Goal: Task Accomplishment & Management: Manage account settings

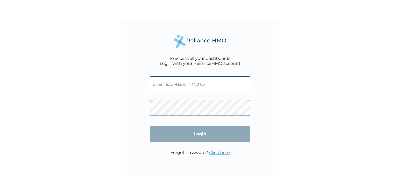
type input "[EMAIL_ADDRESS][DOMAIN_NAME]"
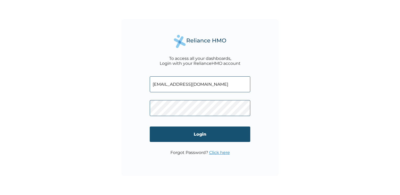
click at [211, 134] on input "Login" at bounding box center [200, 134] width 101 height 15
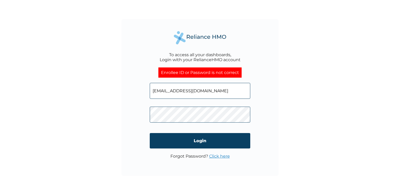
click at [217, 154] on link "Click here" at bounding box center [219, 156] width 21 height 5
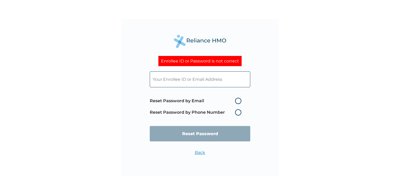
click at [240, 102] on label "Reset Password by Email" at bounding box center [197, 101] width 94 height 6
click at [236, 102] on input "Reset Password by Email" at bounding box center [232, 101] width 8 height 8
radio input "true"
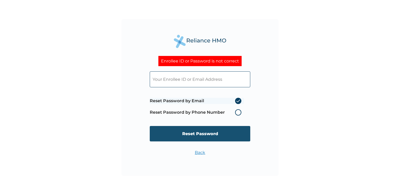
click at [222, 132] on input "Reset Password" at bounding box center [200, 133] width 101 height 15
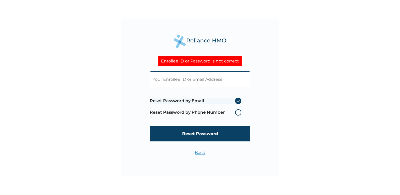
click at [194, 84] on input "text" at bounding box center [200, 79] width 101 height 16
click at [185, 79] on input "text" at bounding box center [200, 79] width 101 height 16
click at [181, 77] on input "text" at bounding box center [200, 79] width 101 height 16
click at [176, 83] on input "ENP" at bounding box center [200, 79] width 101 height 16
type input "ENP/11782/A"
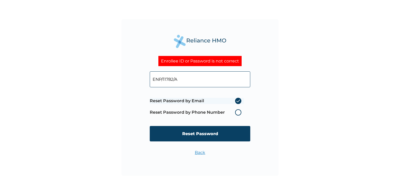
click at [198, 151] on link "Back" at bounding box center [200, 152] width 10 height 5
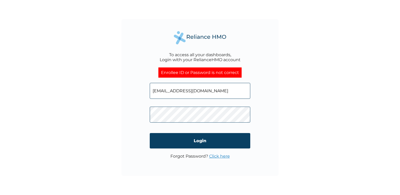
click at [211, 100] on span "oniyeseunfunmi03@gmail.com" at bounding box center [200, 90] width 101 height 24
drag, startPoint x: 211, startPoint y: 100, endPoint x: 213, endPoint y: 93, distance: 6.7
click at [213, 93] on input "oniyeseunfunmi03@gmail.com" at bounding box center [200, 91] width 101 height 16
click at [226, 91] on input "oniyeseunfunmi03@gmail.com" at bounding box center [200, 91] width 101 height 16
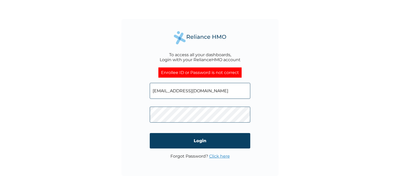
click at [226, 91] on input "oniyeseunfunmi03@gmail.com" at bounding box center [200, 91] width 101 height 16
type input "ENP/11782/A"
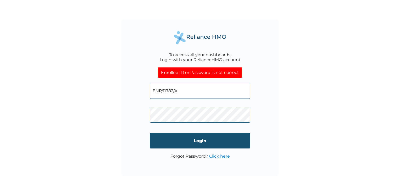
click at [150, 140] on input "Login" at bounding box center [200, 140] width 101 height 15
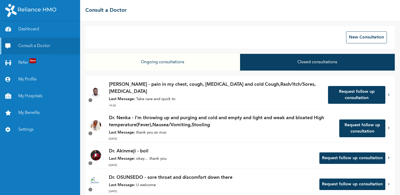
scroll to position [49, 0]
